Goal: Find specific fact: Find specific fact

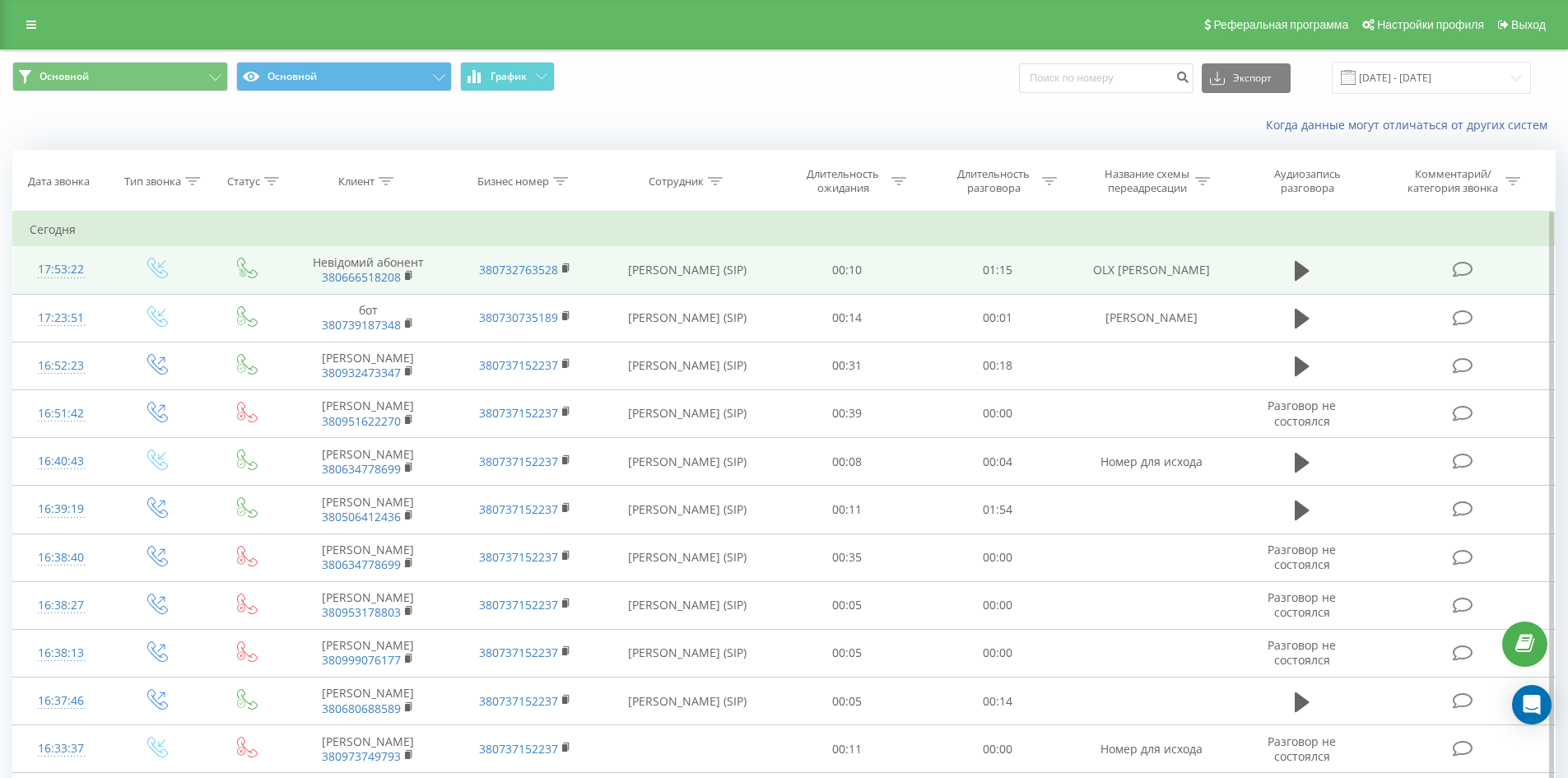
click at [1180, 268] on td "OLX Селивон" at bounding box center [1150, 270] width 156 height 48
copy tr "OLX Селивон"
